Goal: Find specific page/section

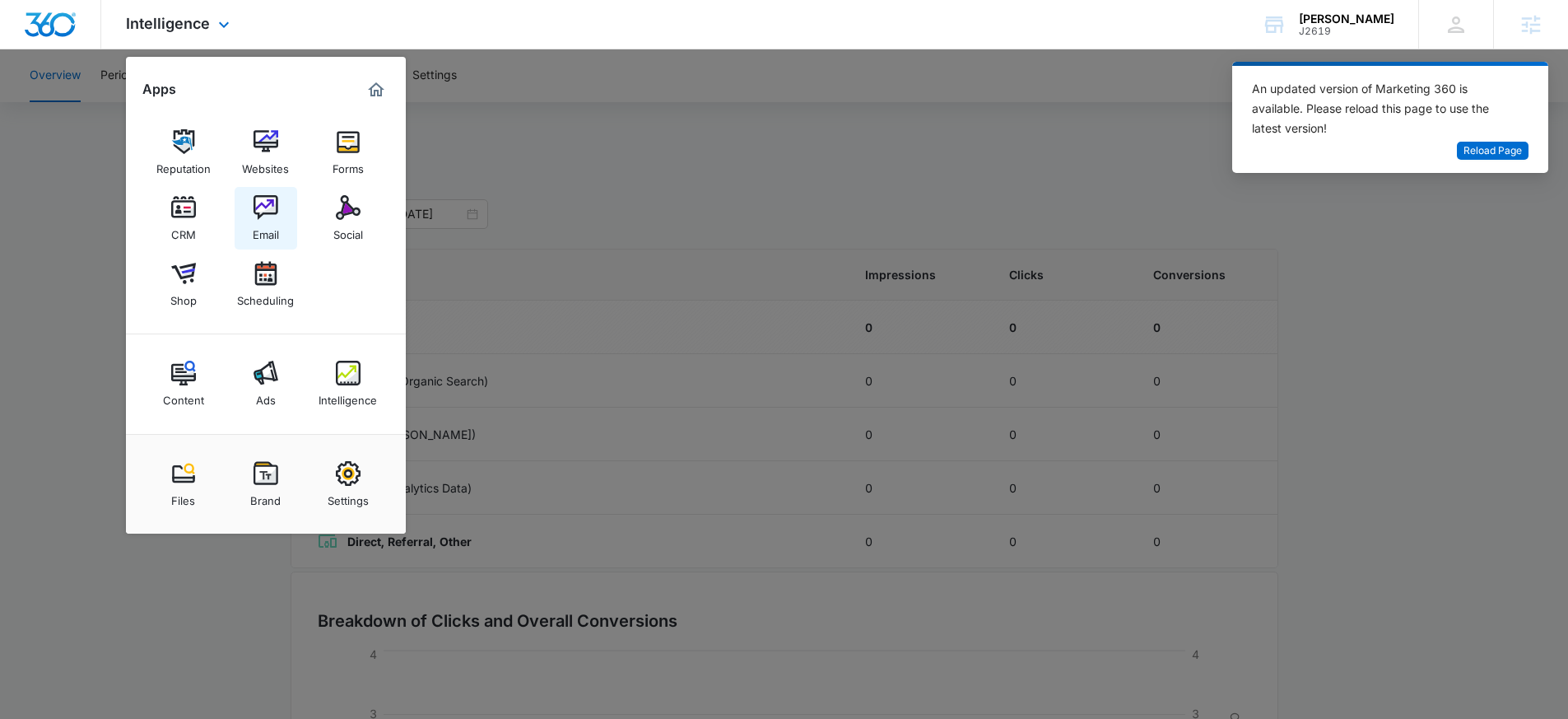
click at [262, 220] on div "Email" at bounding box center [265, 230] width 27 height 21
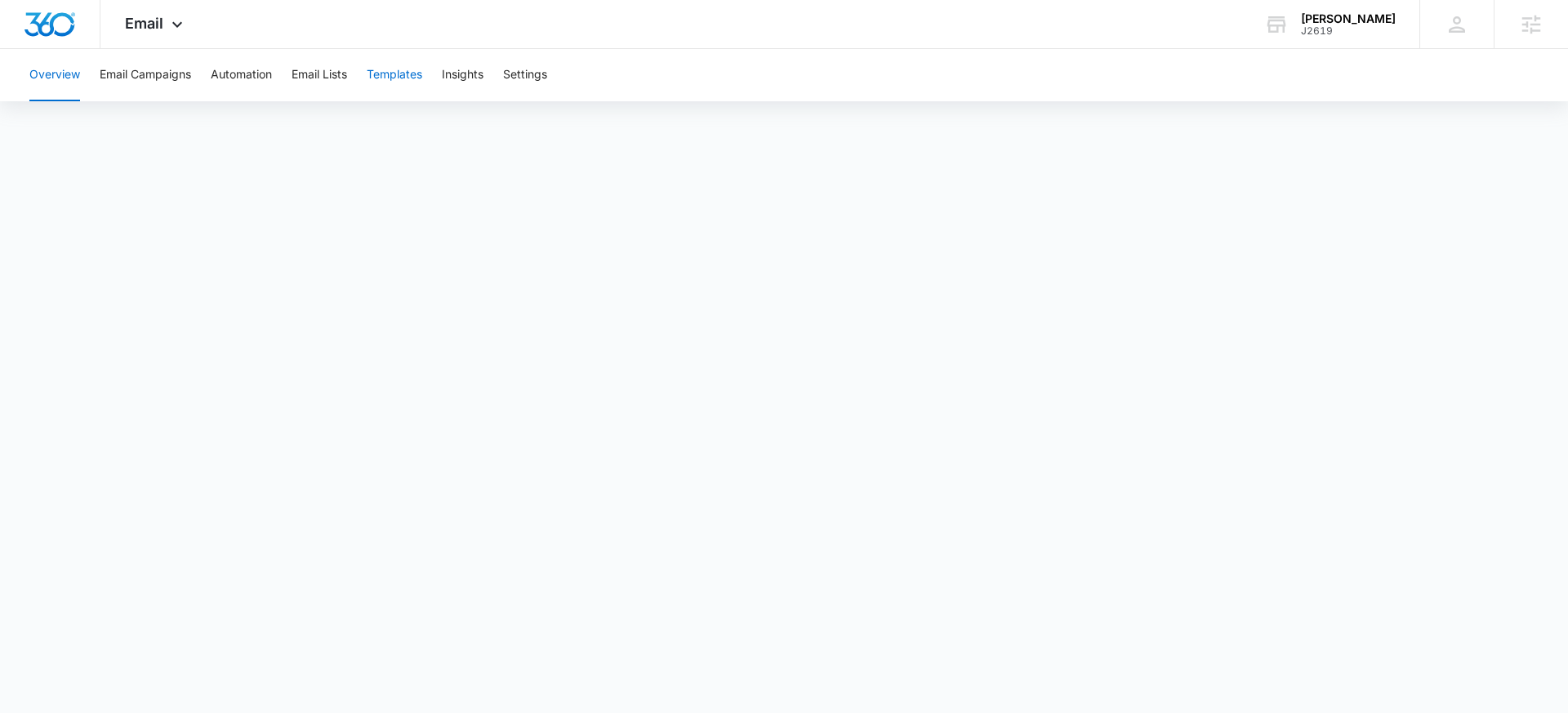
click at [409, 77] on button "Templates" at bounding box center [394, 74] width 55 height 52
click at [1381, 23] on div "[PERSON_NAME]" at bounding box center [1348, 18] width 95 height 13
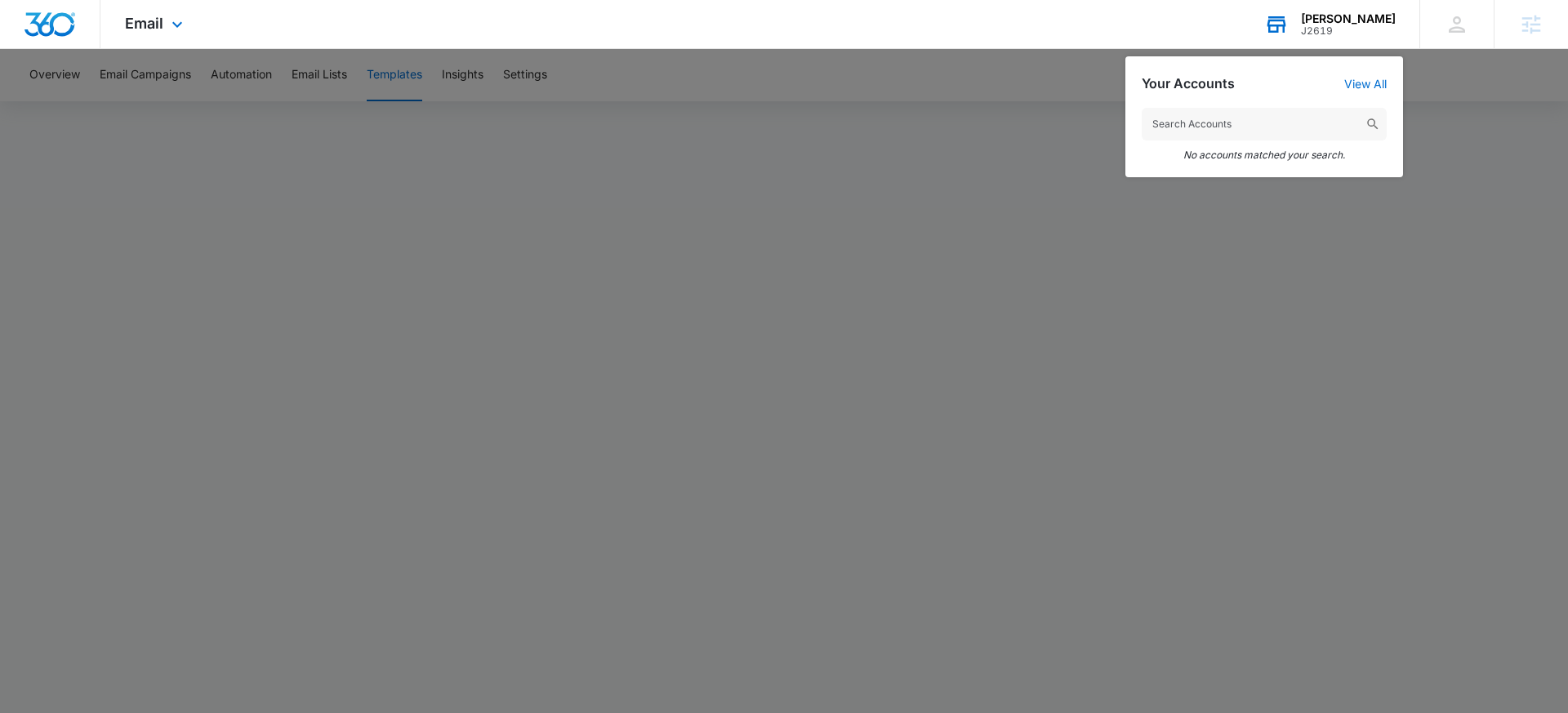
click at [1269, 119] on input "text" at bounding box center [1264, 124] width 245 height 32
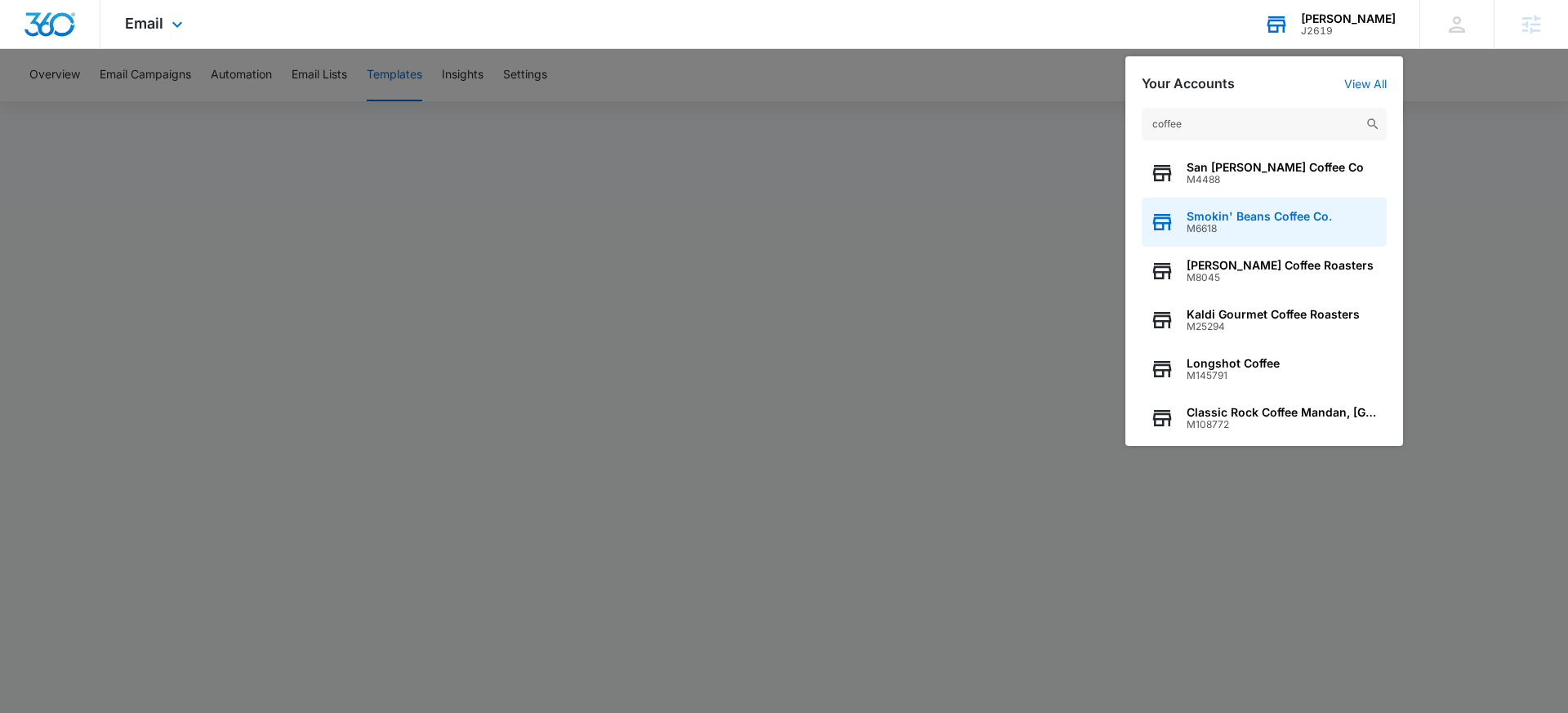
type input "coffee"
click at [1280, 221] on span "Smokin' Beans Coffee Co." at bounding box center [1259, 216] width 146 height 13
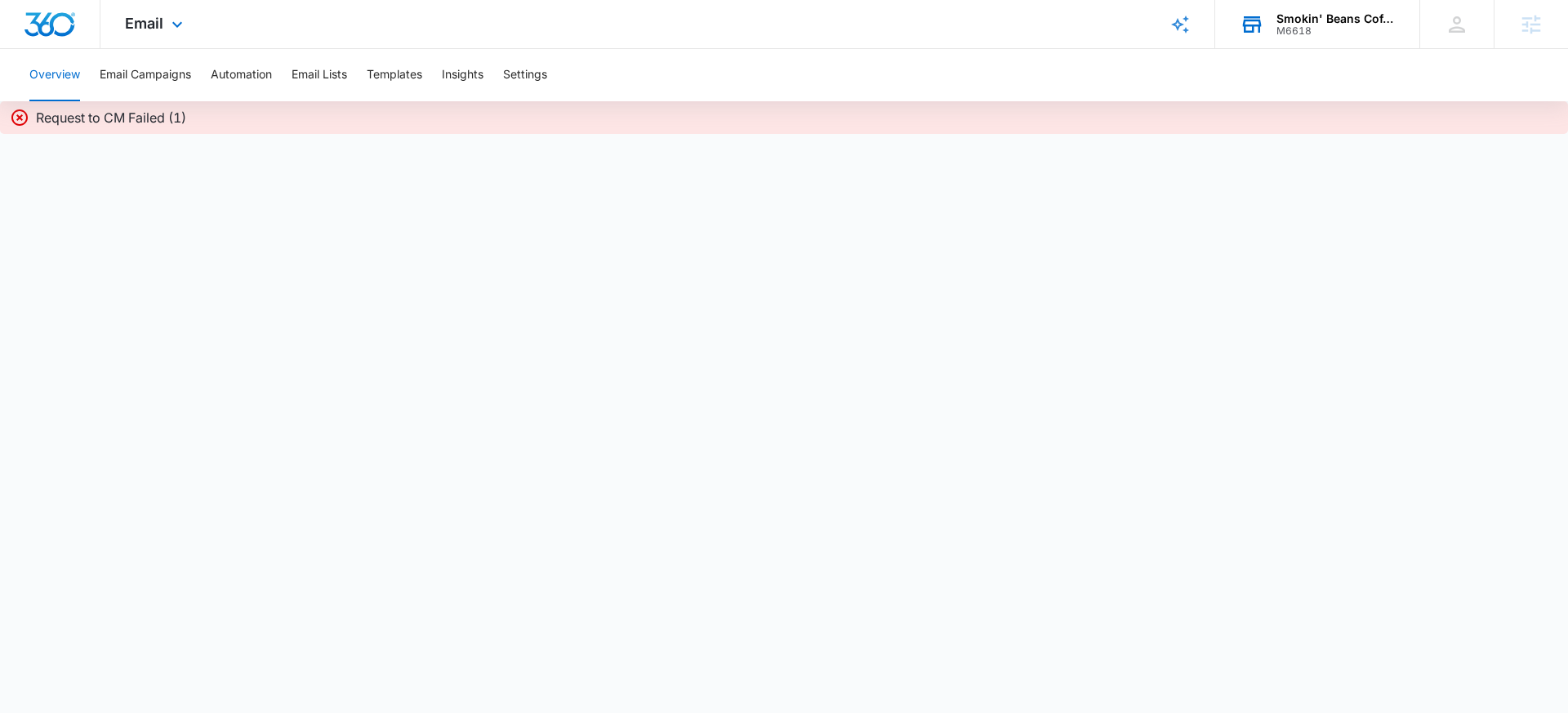
click at [1308, 23] on div "Smokin' Beans Coffee Co." at bounding box center [1336, 18] width 119 height 13
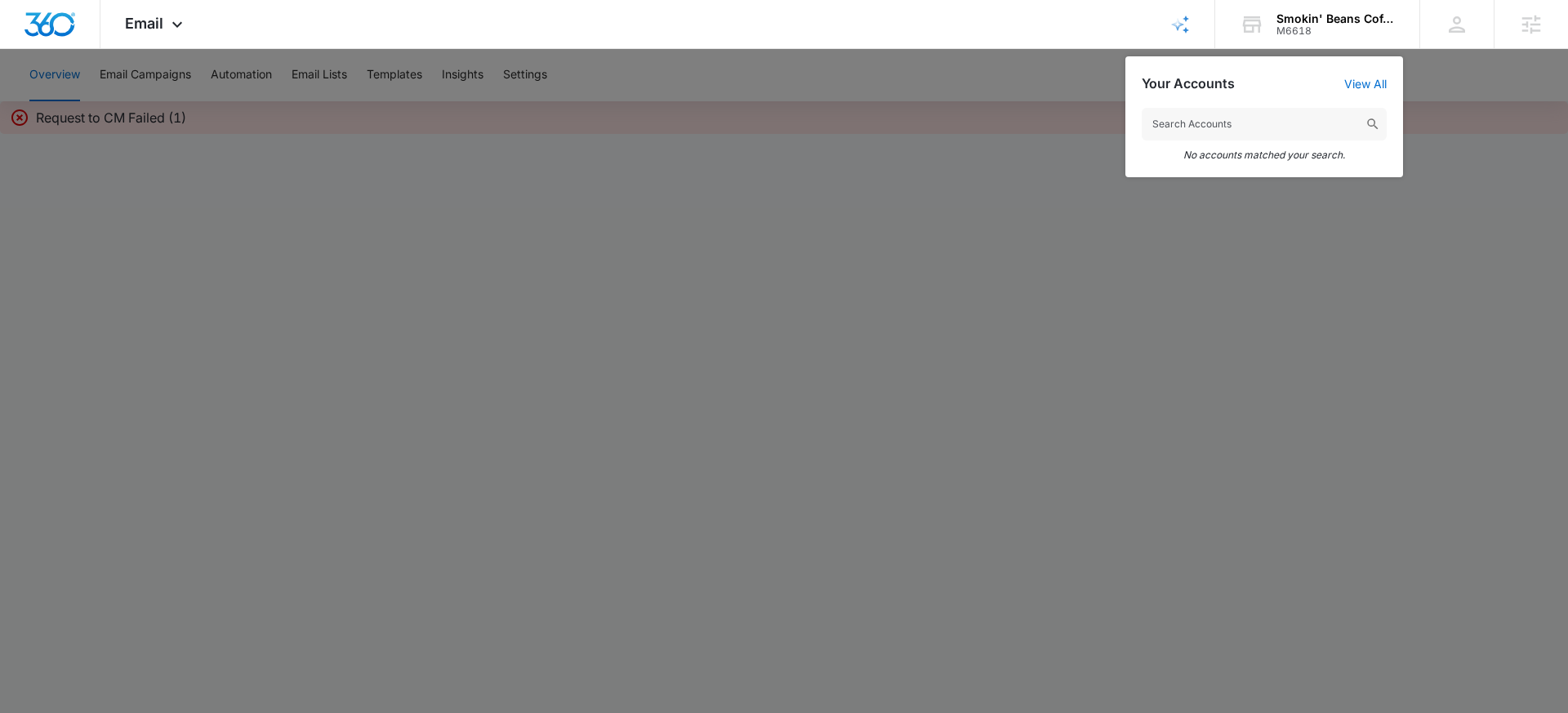
click at [1232, 121] on input "text" at bounding box center [1264, 124] width 245 height 32
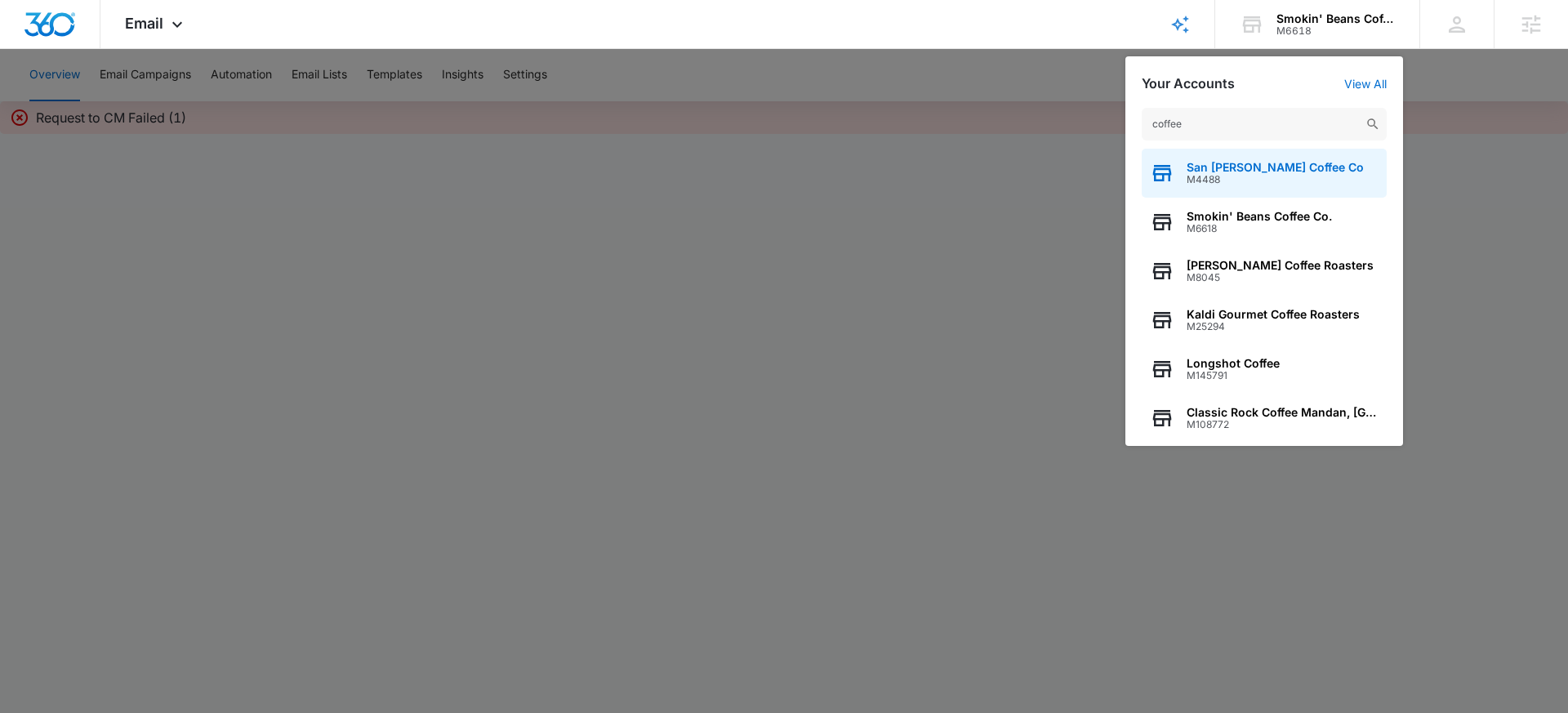
type input "coffee"
click at [1225, 168] on span "San Joaquin Coffee Co" at bounding box center [1275, 167] width 177 height 13
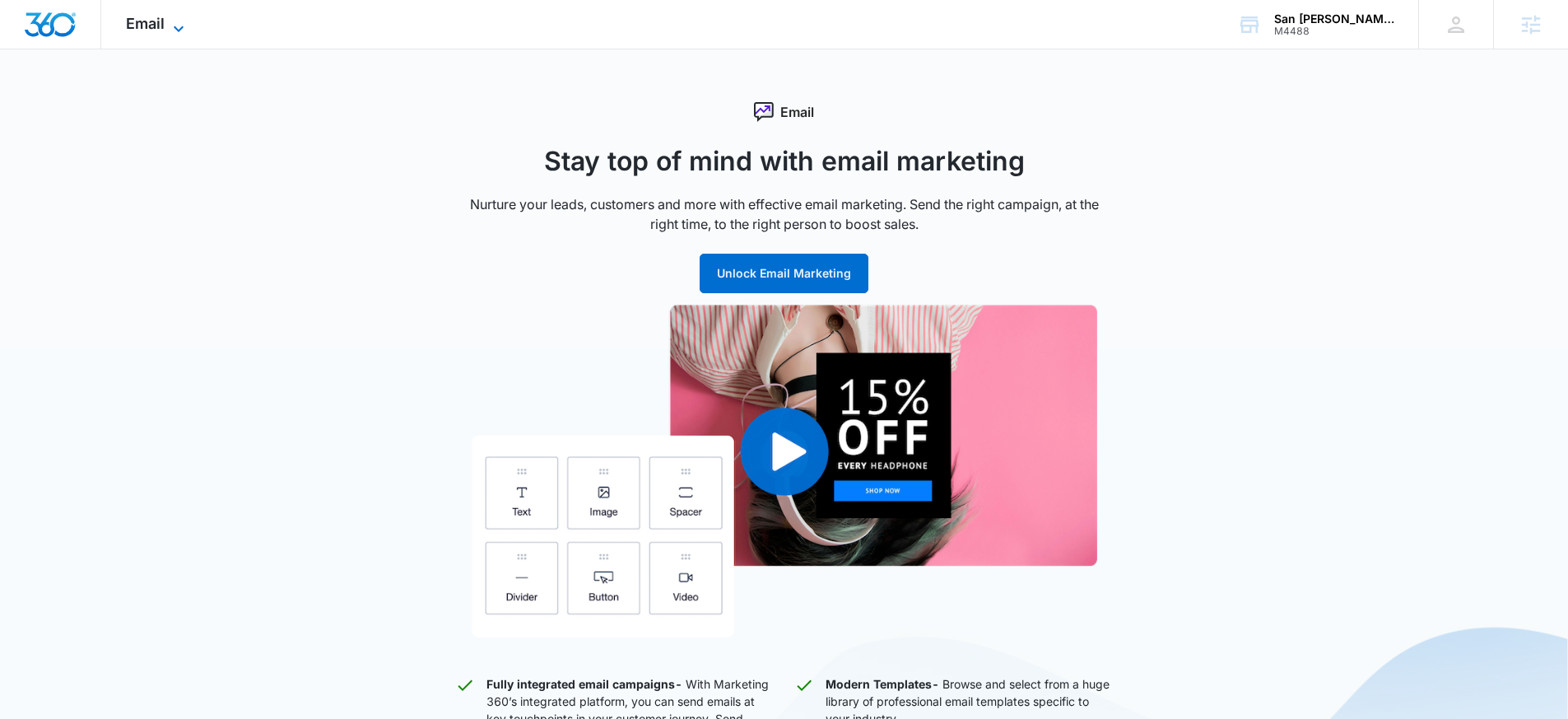
click at [159, 21] on span "Email" at bounding box center [145, 23] width 39 height 17
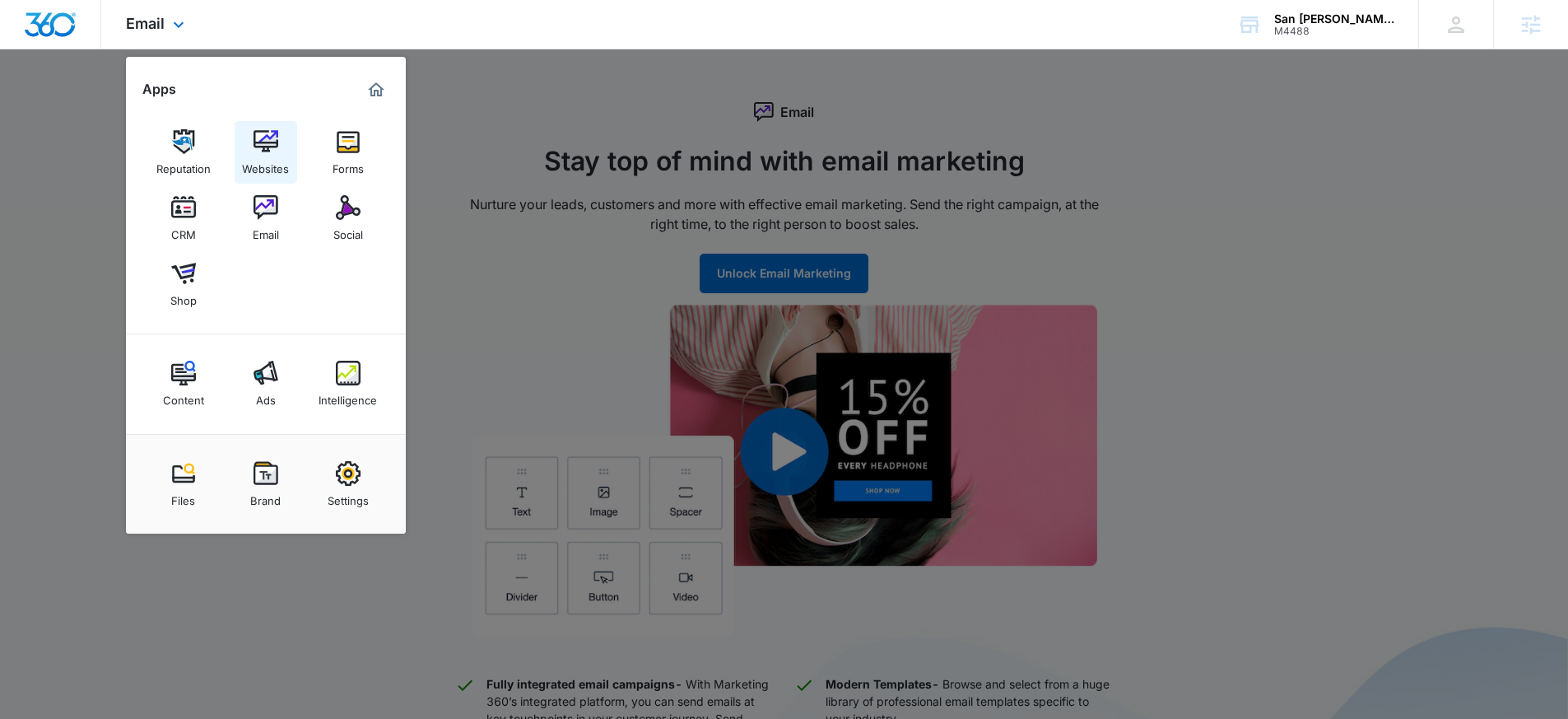
click at [271, 149] on img at bounding box center [265, 141] width 25 height 25
